Goal: Register for event/course

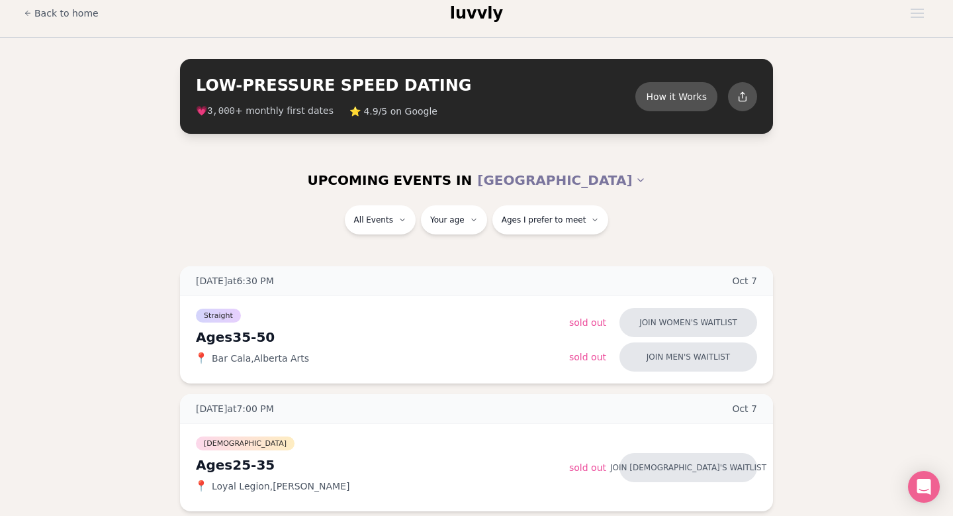
scroll to position [148, 0]
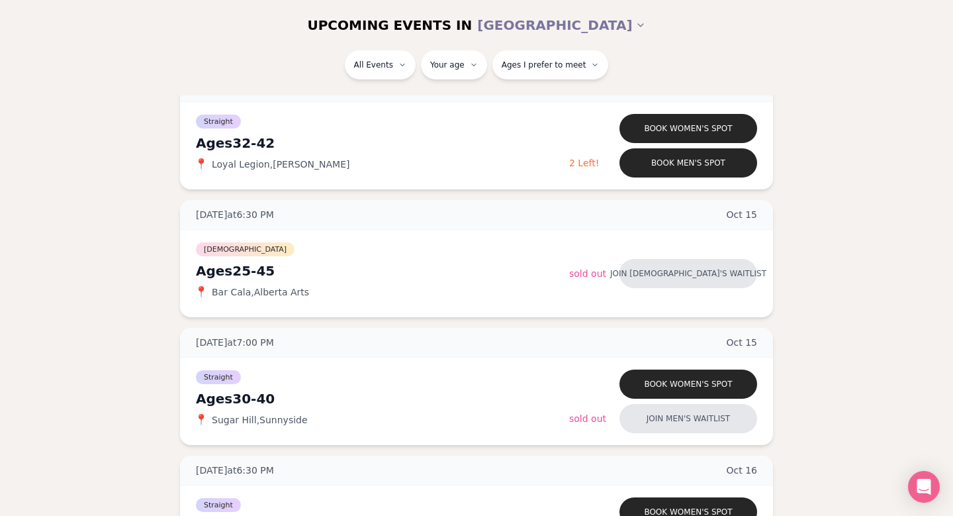
scroll to position [1229, 0]
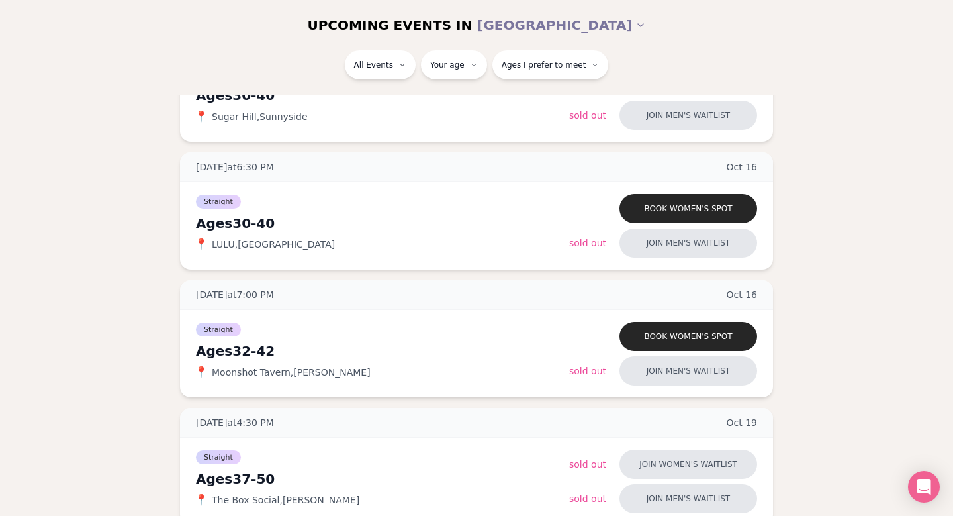
scroll to position [1542, 0]
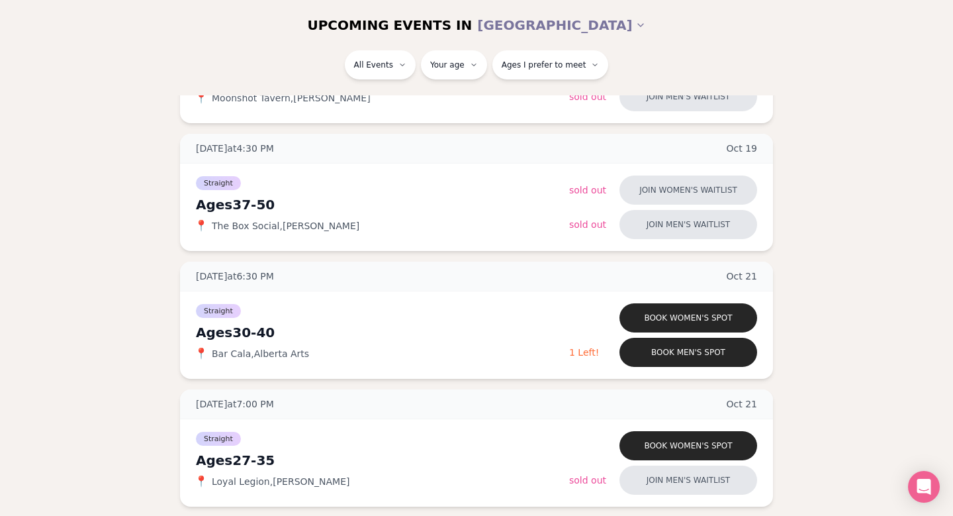
scroll to position [1807, 0]
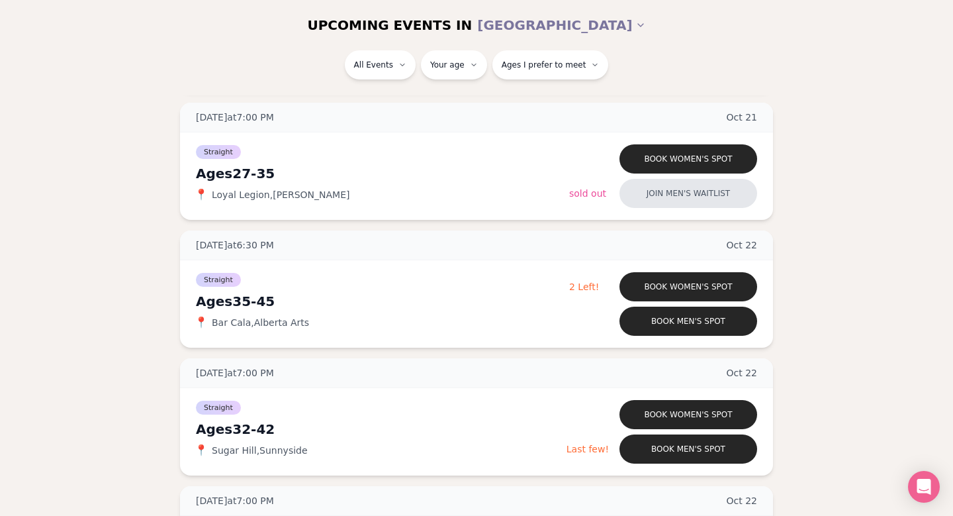
scroll to position [2088, 0]
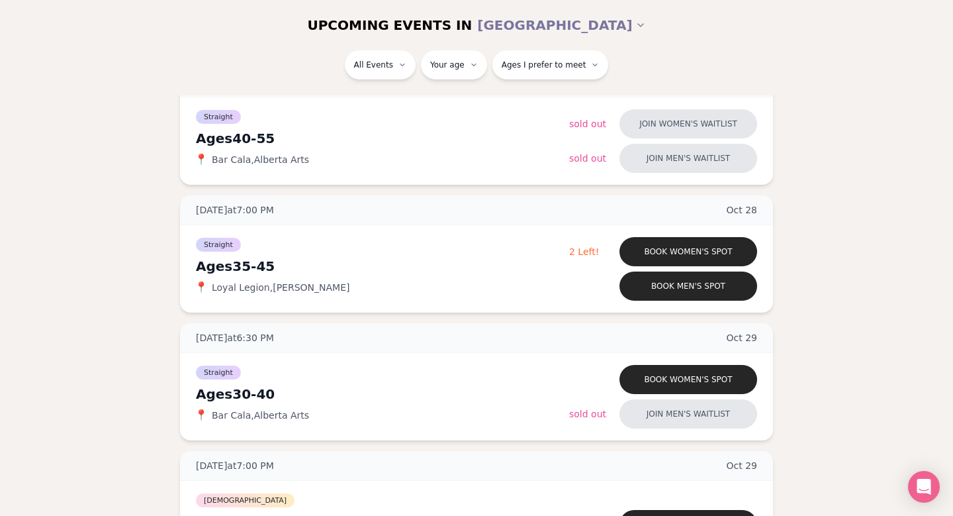
scroll to position [3027, 0]
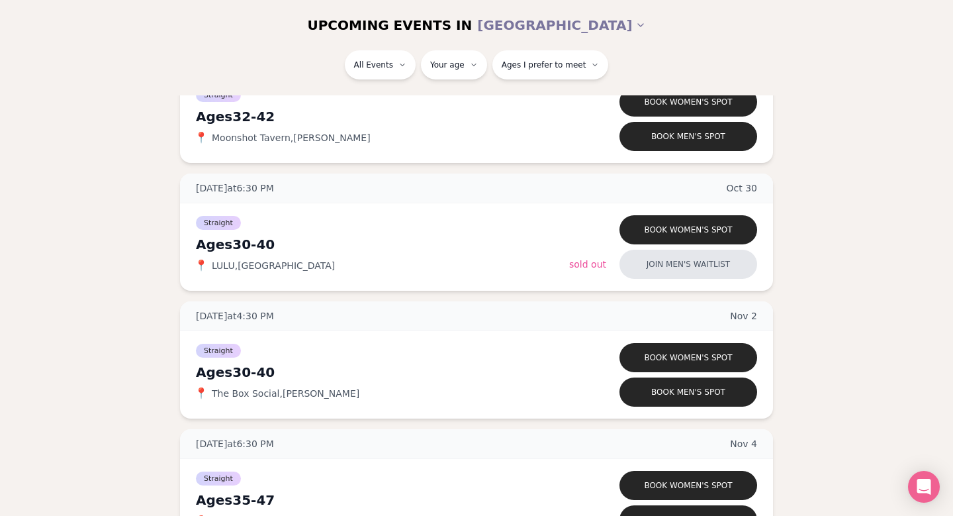
scroll to position [3592, 0]
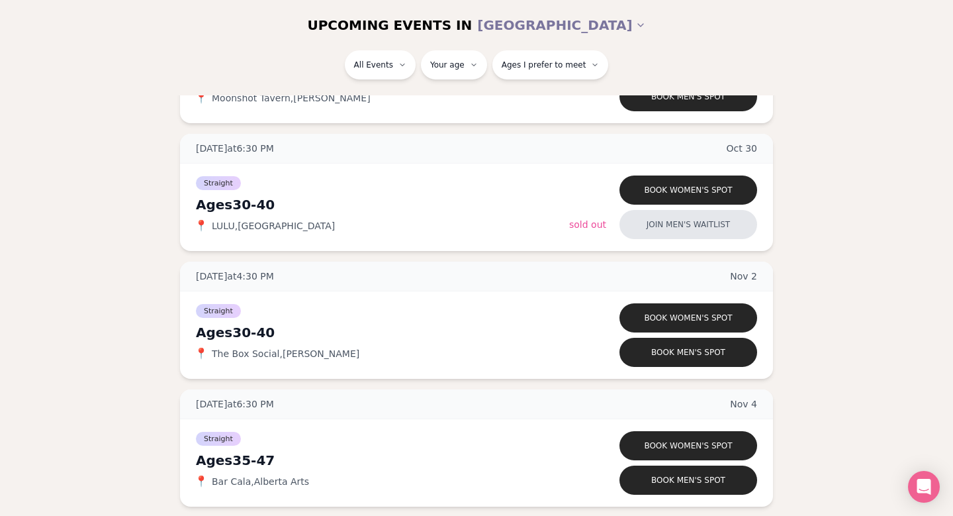
click at [831, 180] on div "[DATE] at 6:30 PM [DATE] Ages [DEMOGRAPHIC_DATA] Straight 📍 Bar Cala , [GEOGRAP…" at bounding box center [476, 128] width 911 height 6887
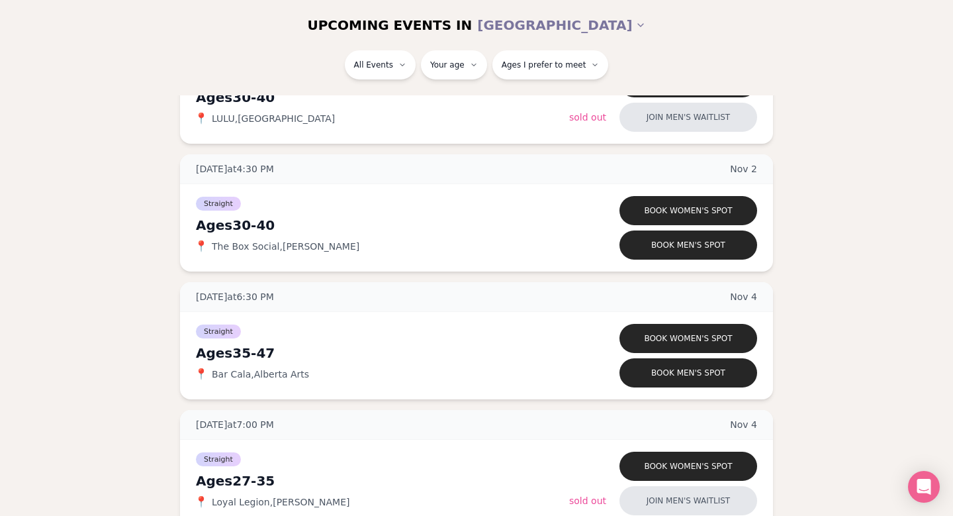
scroll to position [3712, 0]
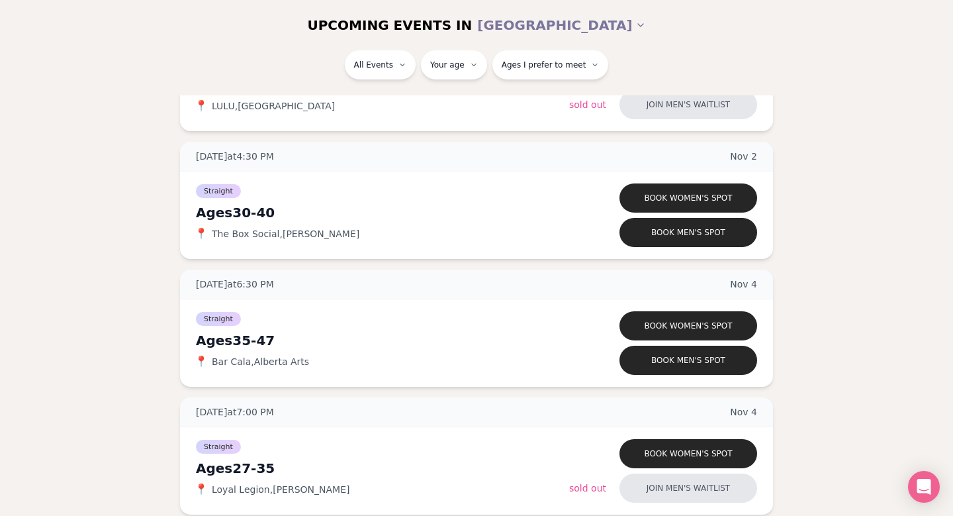
click at [831, 180] on div "[DATE] at 6:30 PM [DATE] Ages [DEMOGRAPHIC_DATA] Straight 📍 Bar Cala , [GEOGRAP…" at bounding box center [476, 8] width 911 height 6887
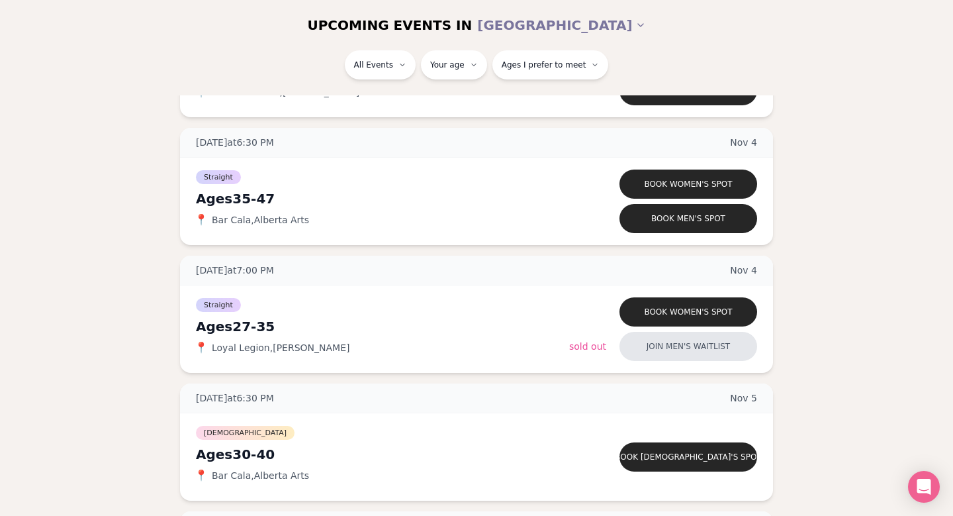
scroll to position [4078, 0]
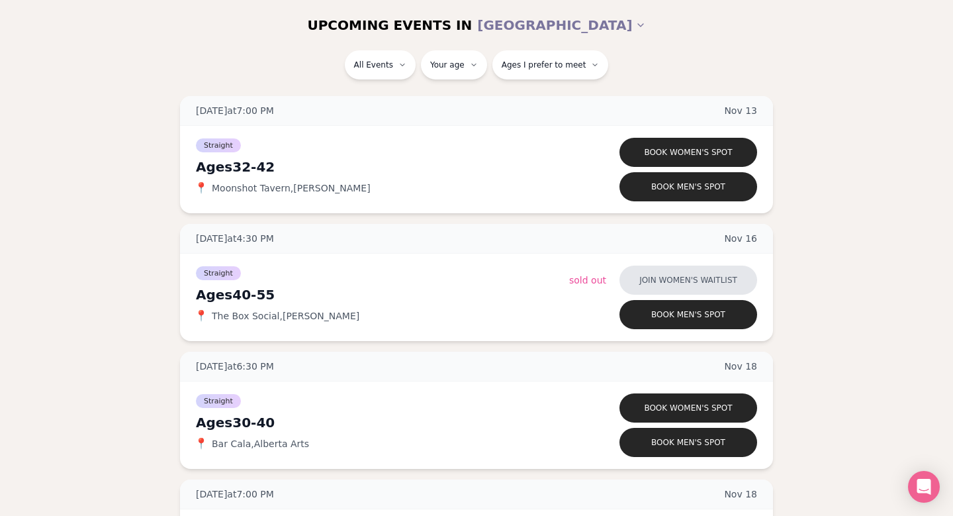
scroll to position [5177, 0]
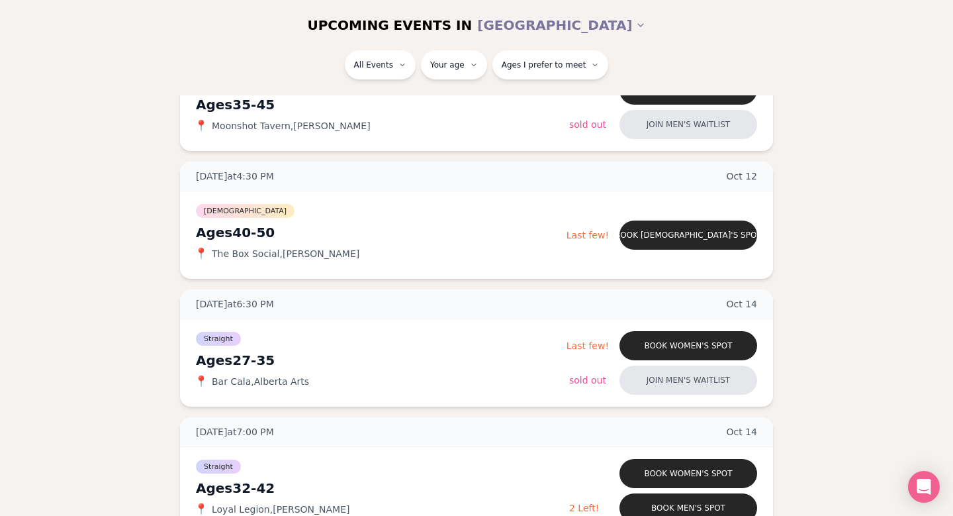
scroll to position [458, 0]
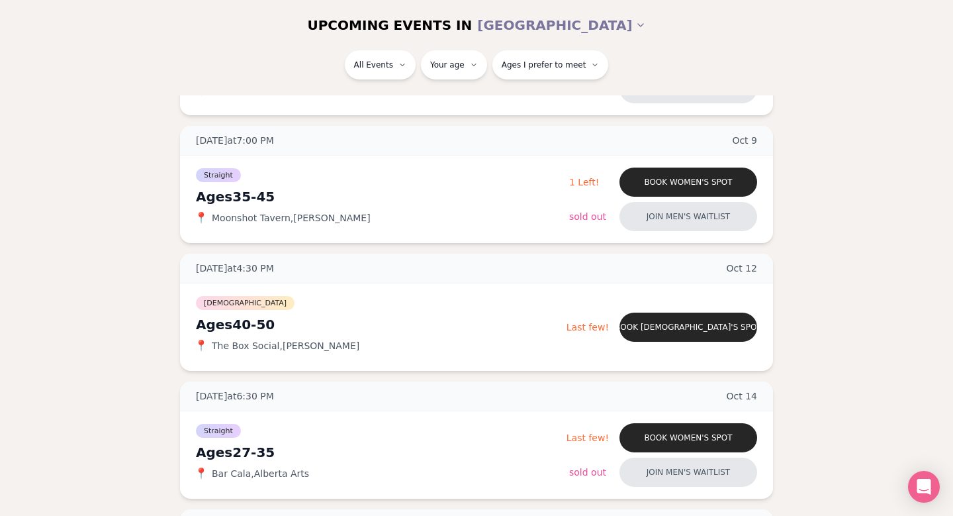
scroll to position [872, 0]
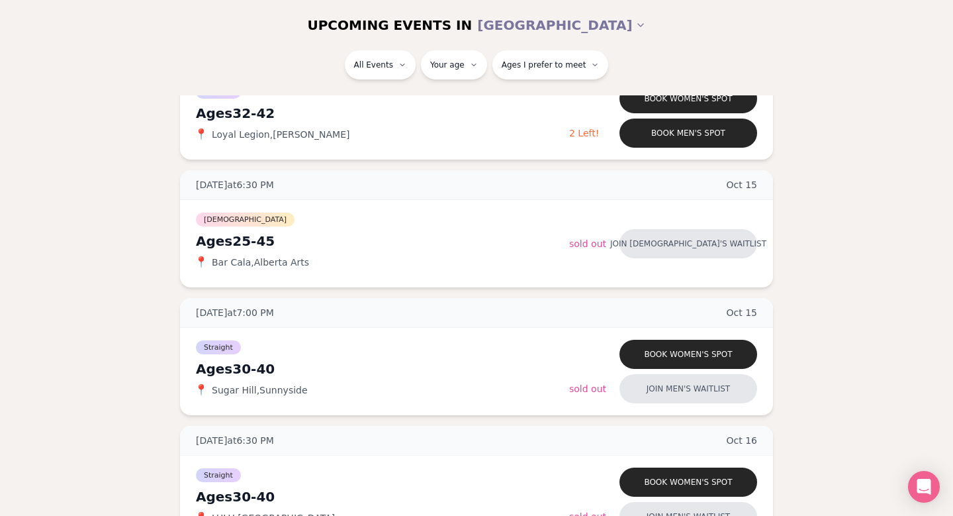
scroll to position [1324, 0]
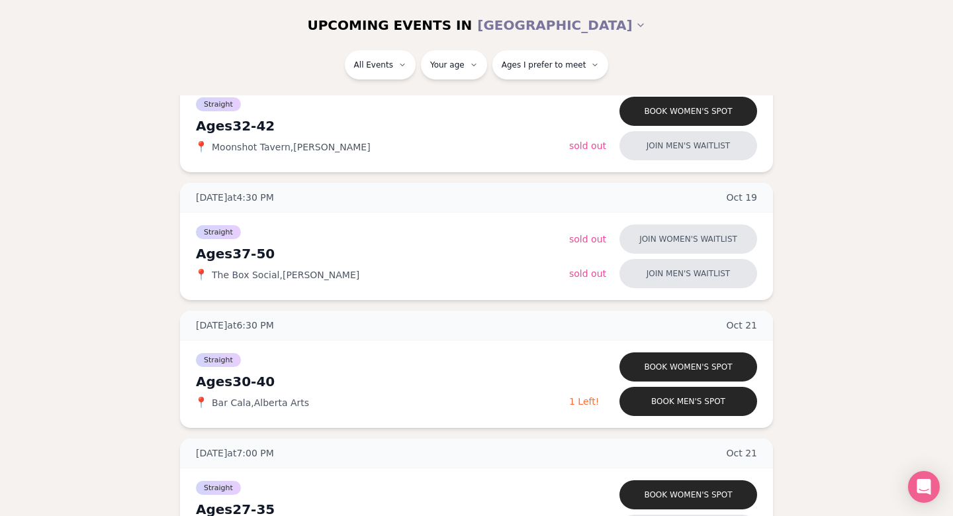
scroll to position [1755, 0]
